Goal: Find specific page/section: Find specific page/section

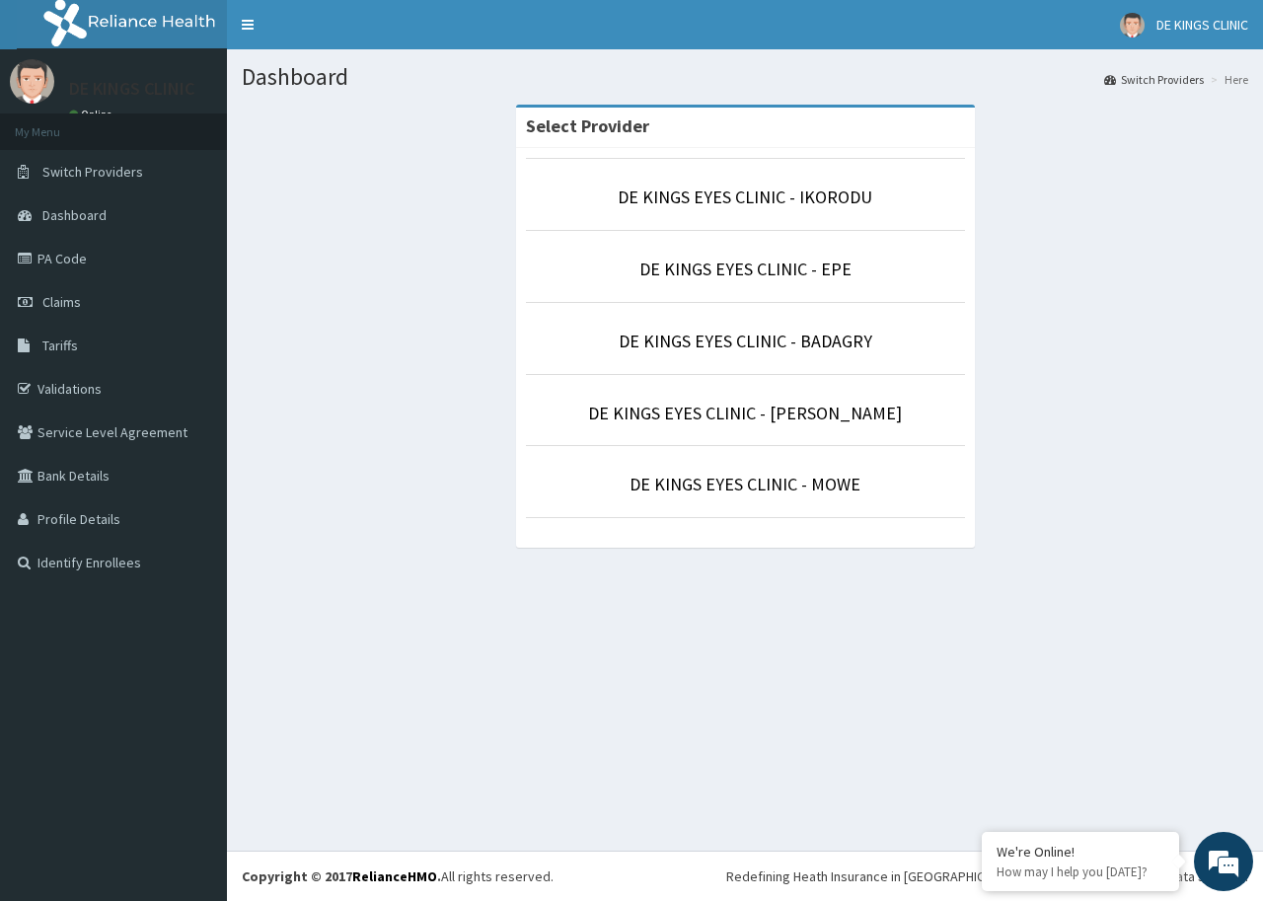
click at [597, 496] on p "DE KINGS EYES CLINIC - MOWE" at bounding box center [745, 484] width 439 height 26
click at [631, 489] on p "DE KINGS EYES CLINIC - MOWE" at bounding box center [745, 484] width 439 height 26
click at [715, 479] on link "DE KINGS EYES CLINIC - MOWE" at bounding box center [744, 483] width 231 height 23
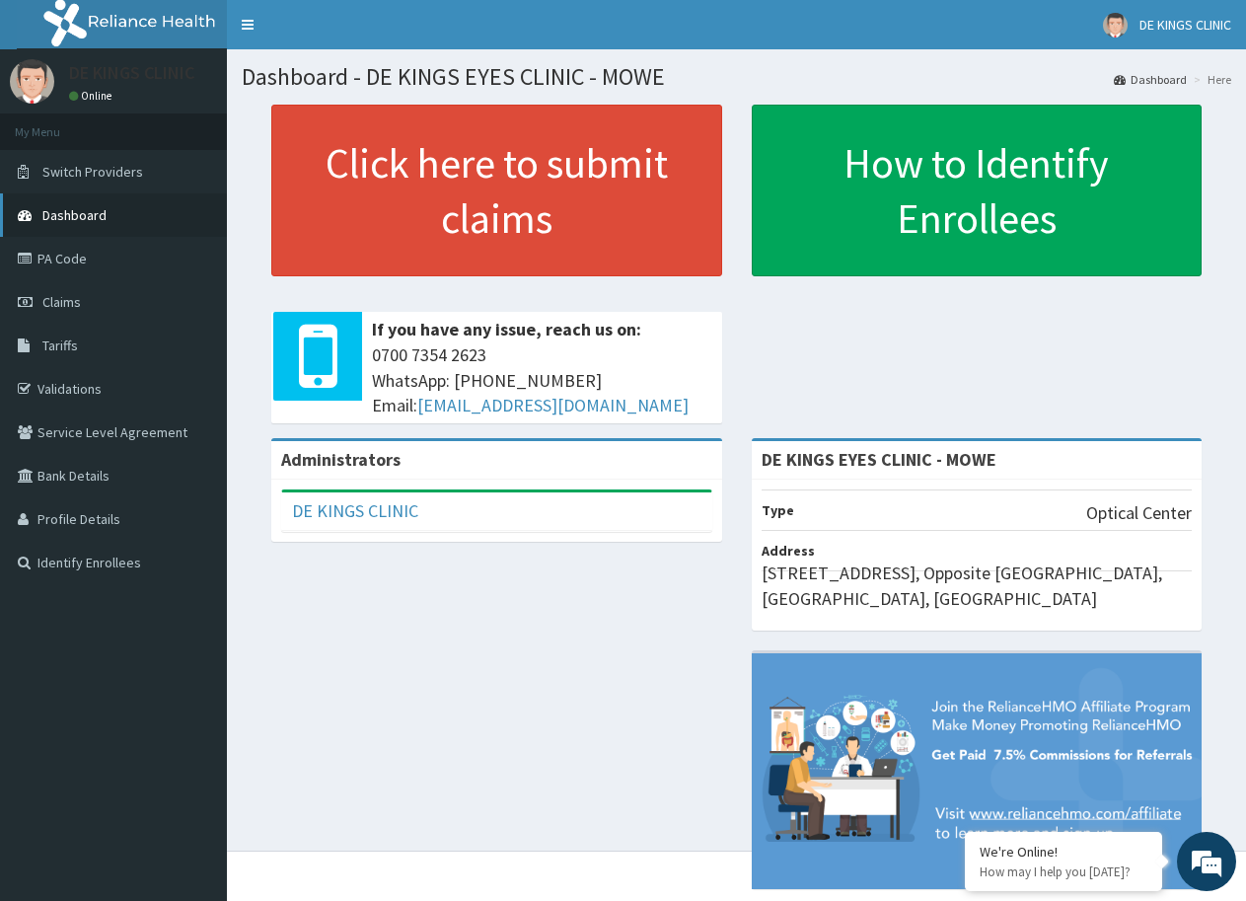
click at [89, 226] on link "Dashboard" at bounding box center [113, 214] width 227 height 43
click at [68, 266] on link "PA Code" at bounding box center [113, 258] width 227 height 43
